Goal: Task Accomplishment & Management: Complete application form

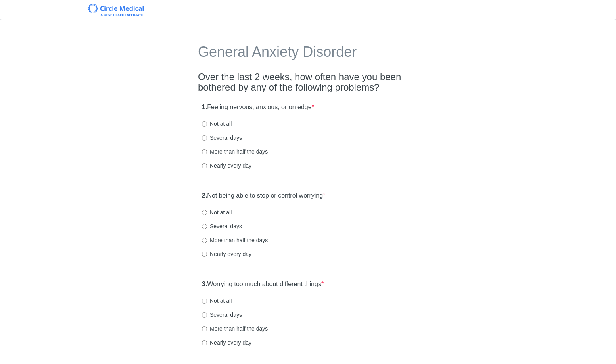
click at [235, 134] on label "Several days" at bounding box center [222, 138] width 40 height 8
click at [207, 135] on input "Several days" at bounding box center [204, 137] width 5 height 5
radio input "true"
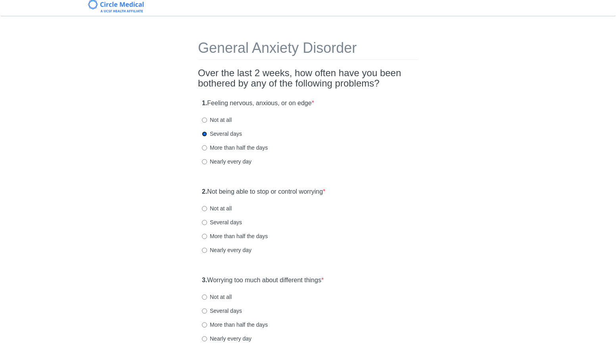
scroll to position [143, 0]
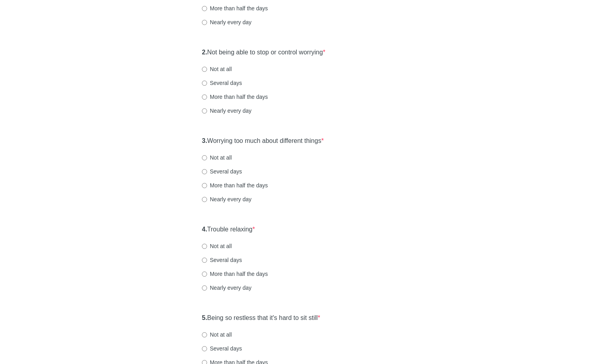
click at [216, 77] on div "2. Not being able to stop or control worrying * Not at all Several days More th…" at bounding box center [308, 85] width 220 height 83
click at [216, 81] on label "Several days" at bounding box center [222, 83] width 40 height 8
click at [207, 81] on input "Several days" at bounding box center [204, 83] width 5 height 5
radio input "true"
click at [232, 172] on label "Several days" at bounding box center [222, 171] width 40 height 8
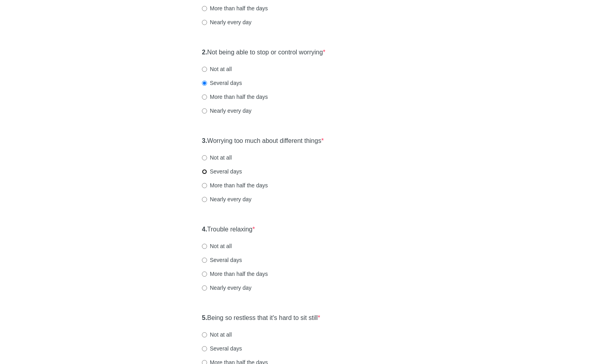
click at [207, 172] on input "Several days" at bounding box center [204, 171] width 5 height 5
radio input "true"
click at [232, 172] on label "Several days" at bounding box center [222, 171] width 40 height 8
click at [207, 172] on input "Several days" at bounding box center [204, 171] width 5 height 5
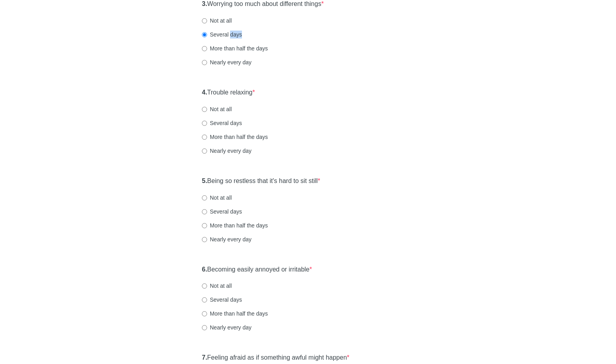
scroll to position [342, 0]
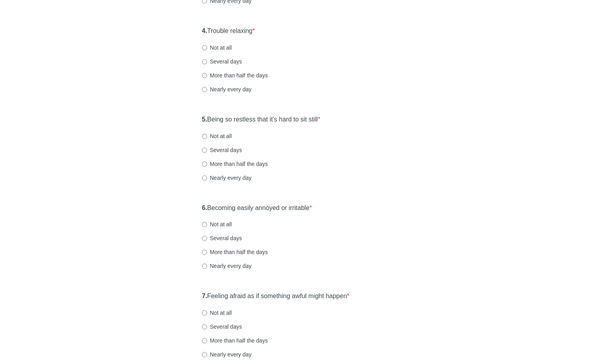
click at [215, 46] on label "Not at all" at bounding box center [217, 48] width 30 height 8
click at [207, 46] on input "Not at all" at bounding box center [204, 47] width 5 height 5
radio input "true"
click at [215, 63] on label "Several days" at bounding box center [222, 62] width 40 height 8
click at [207, 63] on input "Several days" at bounding box center [204, 61] width 5 height 5
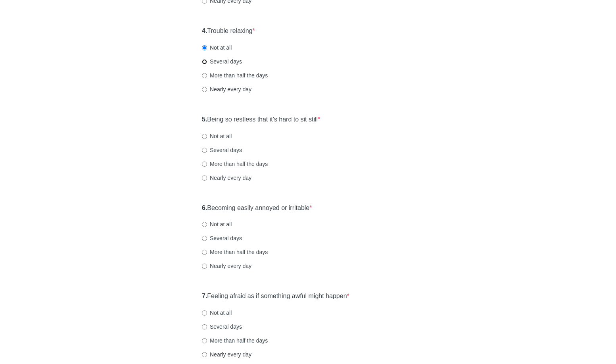
radio input "true"
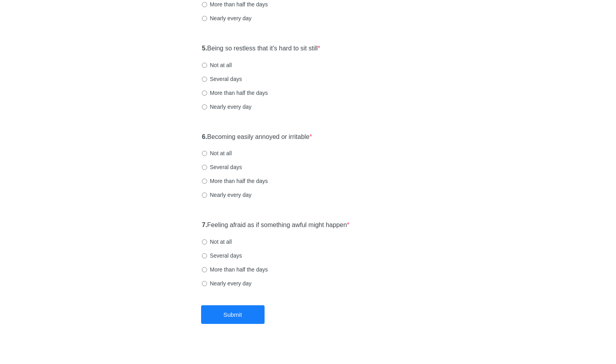
scroll to position [421, 0]
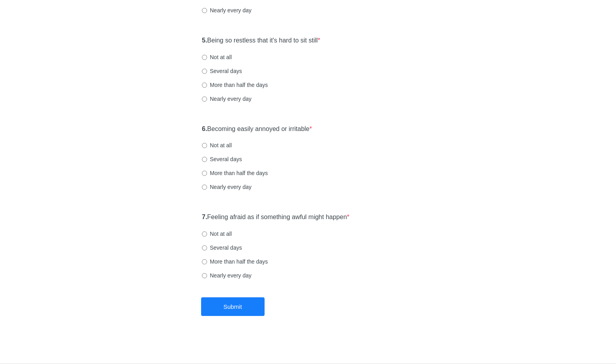
click at [223, 62] on div "5. Being so restless that it's hard to sit still * Not at all Several days More…" at bounding box center [308, 73] width 220 height 83
click at [224, 58] on label "Not at all" at bounding box center [217, 57] width 30 height 8
click at [207, 58] on input "Not at all" at bounding box center [204, 57] width 5 height 5
radio input "true"
click at [223, 158] on label "Several days" at bounding box center [222, 159] width 40 height 8
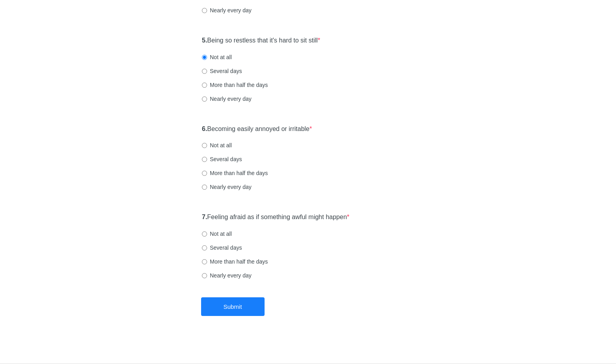
click at [207, 158] on input "Several days" at bounding box center [204, 159] width 5 height 5
radio input "true"
click at [216, 237] on label "Not at all" at bounding box center [217, 234] width 30 height 8
click at [207, 237] on input "Not at all" at bounding box center [204, 233] width 5 height 5
radio input "true"
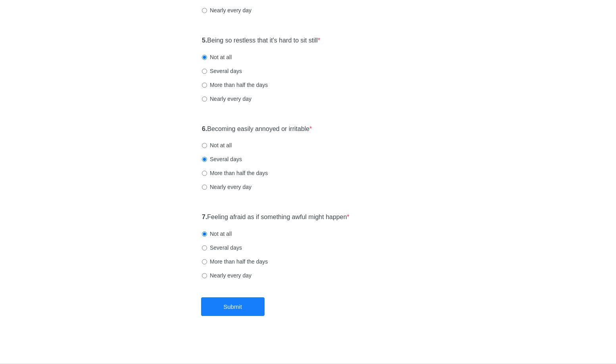
click at [218, 234] on label "Not at all" at bounding box center [217, 234] width 30 height 8
click at [207, 234] on input "Not at all" at bounding box center [204, 233] width 5 height 5
click at [245, 310] on button "Submit" at bounding box center [232, 306] width 63 height 19
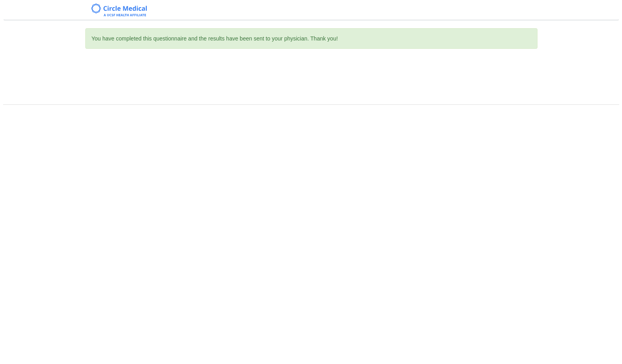
scroll to position [0, 0]
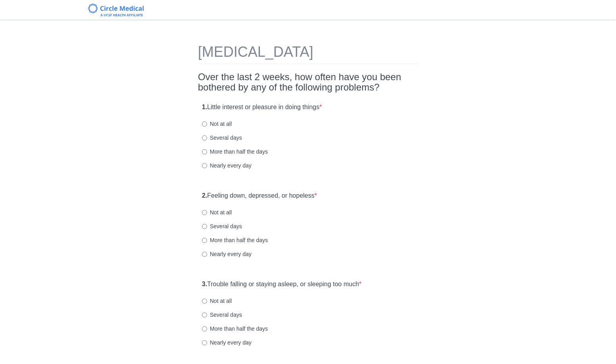
click at [219, 137] on label "Several days" at bounding box center [222, 138] width 40 height 8
click at [207, 137] on input "Several days" at bounding box center [204, 137] width 5 height 5
radio input "true"
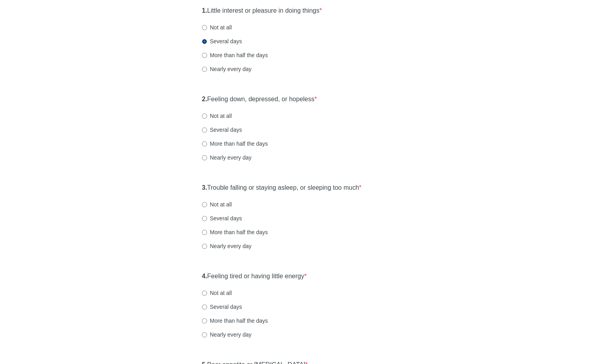
scroll to position [97, 0]
click at [232, 128] on label "Several days" at bounding box center [222, 129] width 40 height 8
click at [207, 128] on input "Several days" at bounding box center [204, 129] width 5 height 5
radio input "true"
click at [221, 119] on div "2. Feeling down, depressed, or hopeless * Not at all Several days More than hal…" at bounding box center [308, 131] width 220 height 83
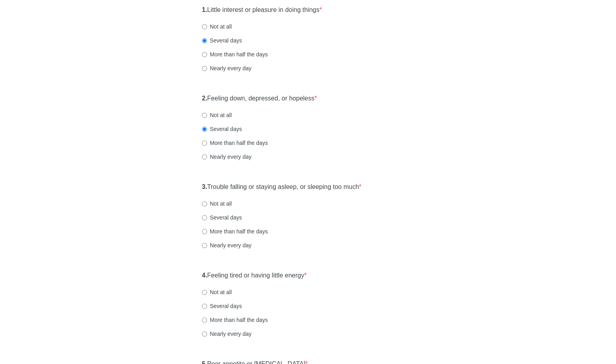
click at [220, 115] on label "Not at all" at bounding box center [217, 115] width 30 height 8
click at [207, 115] on input "Not at all" at bounding box center [204, 115] width 5 height 5
radio input "true"
click at [213, 205] on label "Not at all" at bounding box center [217, 204] width 30 height 8
click at [207, 205] on input "Not at all" at bounding box center [204, 203] width 5 height 5
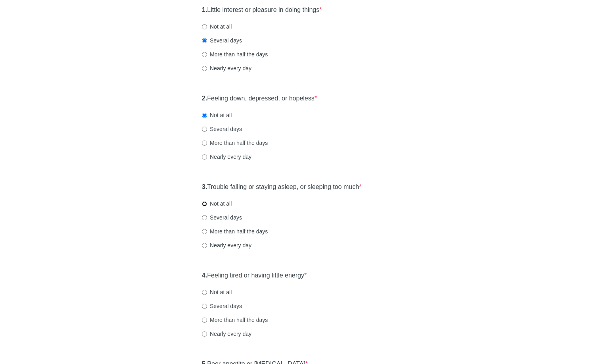
radio input "true"
click at [226, 250] on div "3. Trouble falling or staying asleep, or sleeping too much * Not at all Several…" at bounding box center [308, 220] width 220 height 83
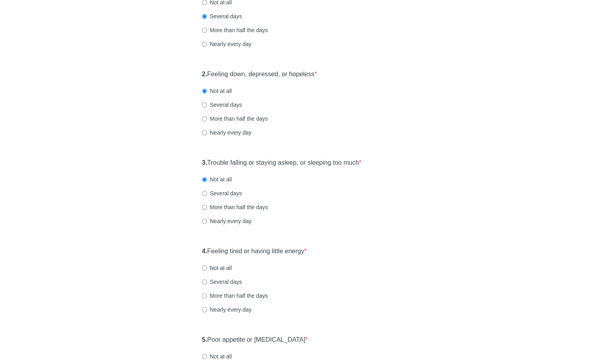
click at [239, 223] on label "Nearly every day" at bounding box center [227, 221] width 50 height 8
click at [207, 223] on input "Nearly every day" at bounding box center [204, 221] width 5 height 5
radio input "true"
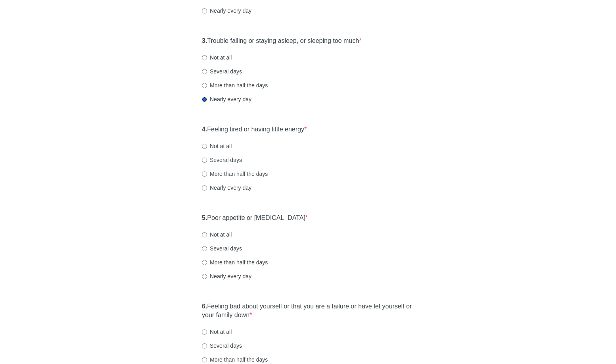
scroll to position [252, 0]
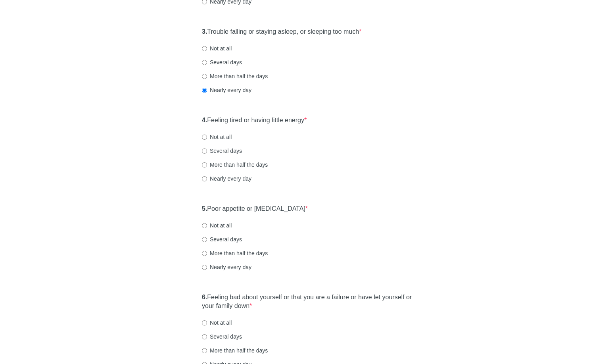
click at [237, 176] on label "Nearly every day" at bounding box center [227, 179] width 50 height 8
click at [207, 176] on input "Nearly every day" at bounding box center [204, 178] width 5 height 5
radio input "true"
click at [236, 150] on label "Several days" at bounding box center [222, 151] width 40 height 8
click at [207, 150] on input "Several days" at bounding box center [204, 150] width 5 height 5
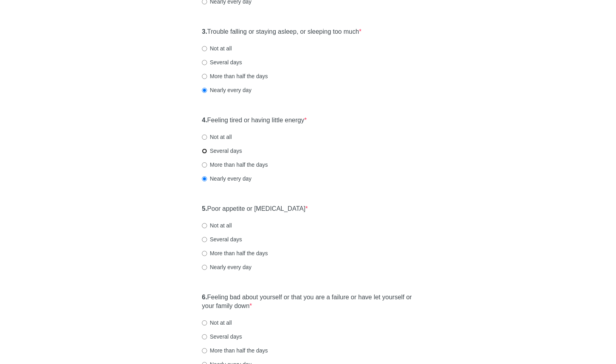
radio input "true"
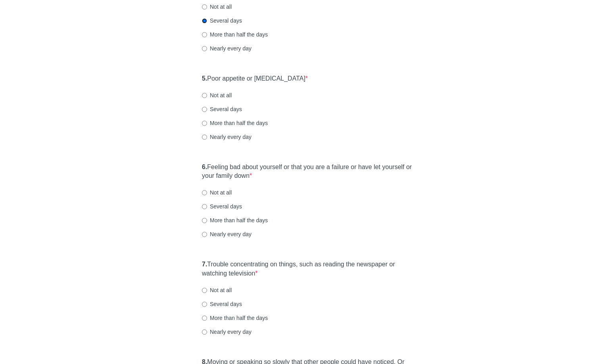
scroll to position [391, 0]
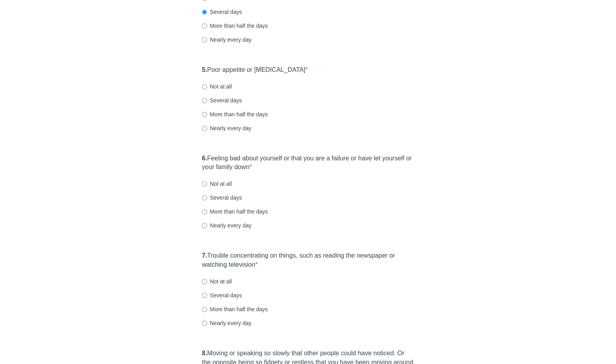
click at [230, 104] on div "5. Poor appetite or overeating * Not at all Several days More than half the day…" at bounding box center [308, 103] width 220 height 83
click at [229, 102] on label "Several days" at bounding box center [222, 100] width 40 height 8
click at [207, 102] on input "Several days" at bounding box center [204, 100] width 5 height 5
radio input "true"
click at [224, 91] on div "5. Poor appetite or overeating * Not at all Several days More than half the day…" at bounding box center [308, 103] width 220 height 83
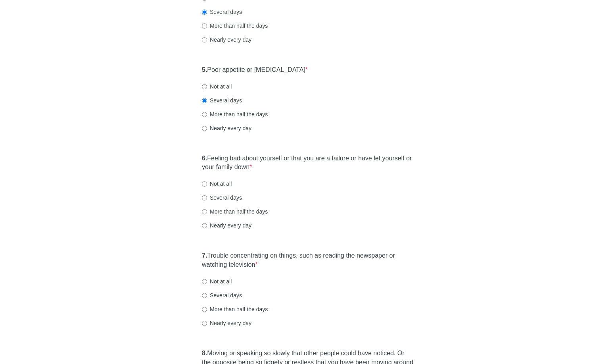
click at [222, 88] on label "Not at all" at bounding box center [217, 87] width 30 height 8
click at [207, 88] on input "Not at all" at bounding box center [204, 86] width 5 height 5
radio input "true"
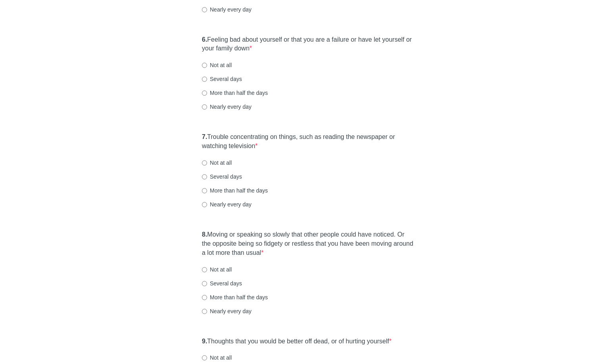
scroll to position [514, 0]
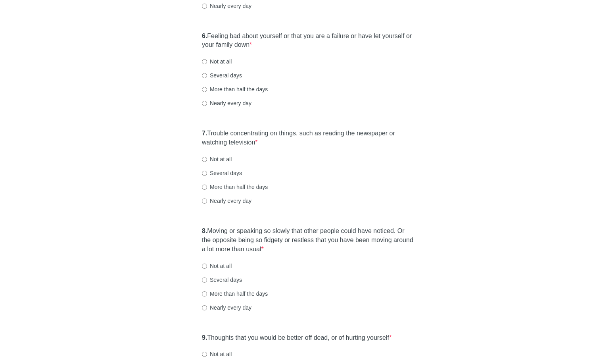
click at [221, 109] on div "6. Feeling bad about yourself or that you are a failure or have let yourself or…" at bounding box center [308, 74] width 220 height 92
click at [221, 105] on label "Nearly every day" at bounding box center [227, 103] width 50 height 8
click at [207, 105] on input "Nearly every day" at bounding box center [204, 103] width 5 height 5
radio input "true"
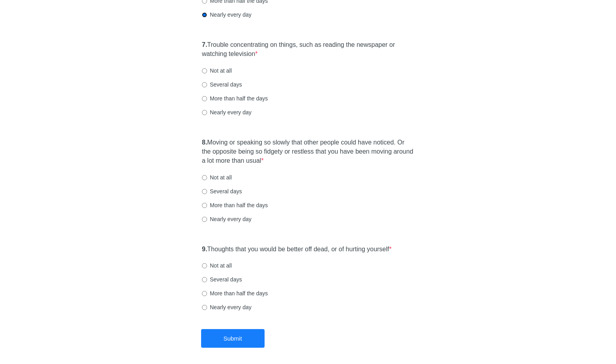
scroll to position [607, 0]
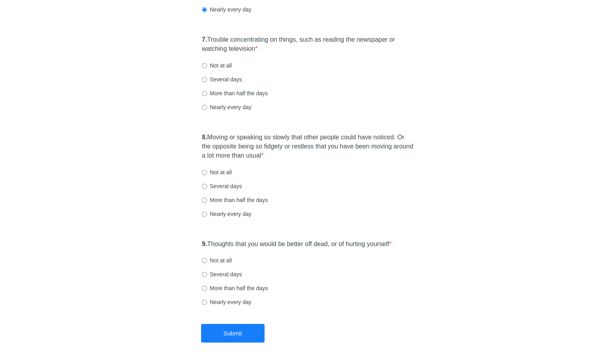
click at [226, 111] on div "7. Trouble concentrating on things, such as reading the newspaper or watching t…" at bounding box center [308, 77] width 220 height 92
click at [227, 109] on label "Nearly every day" at bounding box center [227, 107] width 50 height 8
click at [207, 109] on input "Nearly every day" at bounding box center [204, 107] width 5 height 5
radio input "true"
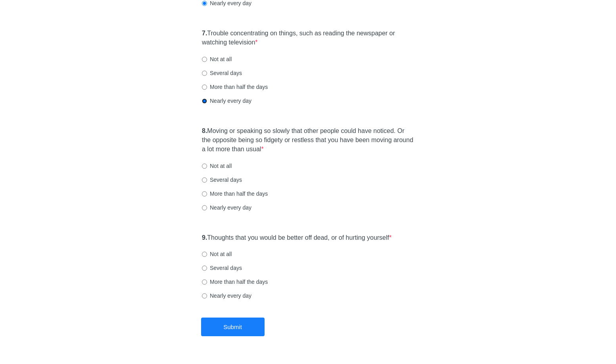
scroll to position [634, 0]
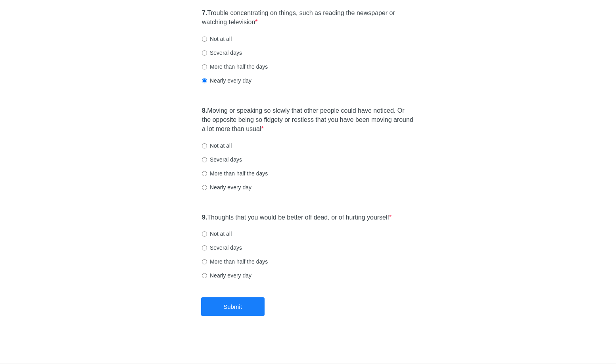
click at [224, 146] on label "Not at all" at bounding box center [217, 146] width 30 height 8
click at [207, 146] on input "Not at all" at bounding box center [204, 145] width 5 height 5
radio input "true"
click at [219, 229] on div "9. Thoughts that you would be better off dead, or of hurting yourself * Not at …" at bounding box center [308, 250] width 220 height 83
click at [219, 232] on label "Not at all" at bounding box center [217, 234] width 30 height 8
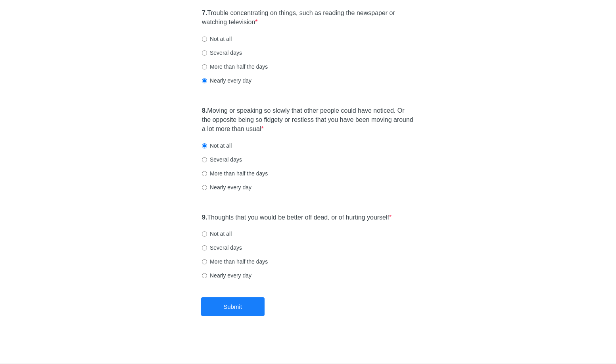
click at [207, 232] on input "Not at all" at bounding box center [204, 233] width 5 height 5
radio input "true"
click at [246, 310] on button "Submit" at bounding box center [232, 306] width 63 height 19
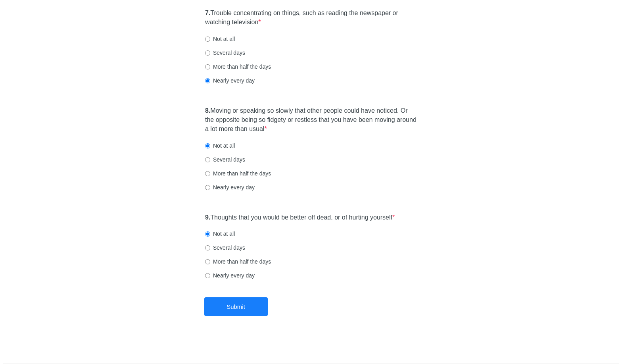
scroll to position [0, 0]
